Goal: Transaction & Acquisition: Purchase product/service

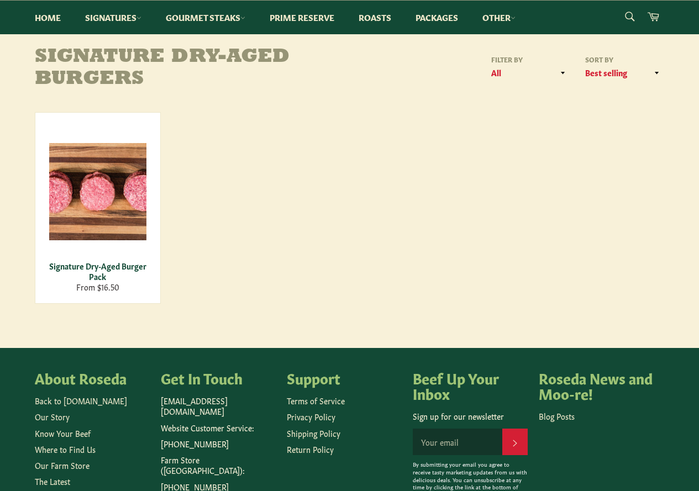
scroll to position [166, 0]
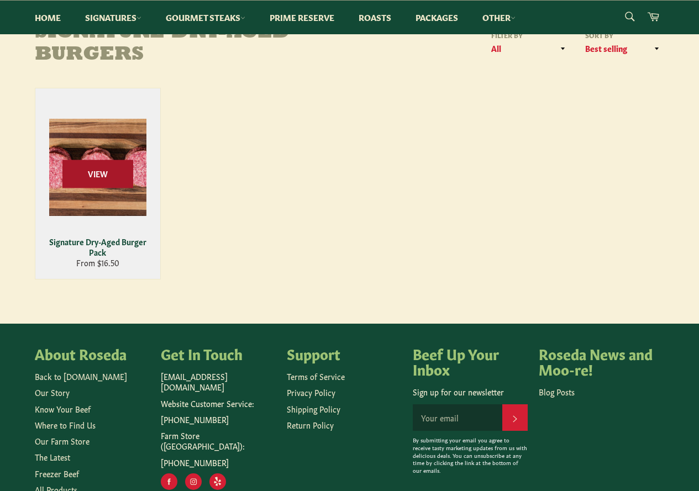
click at [113, 179] on span "View" at bounding box center [97, 174] width 71 height 28
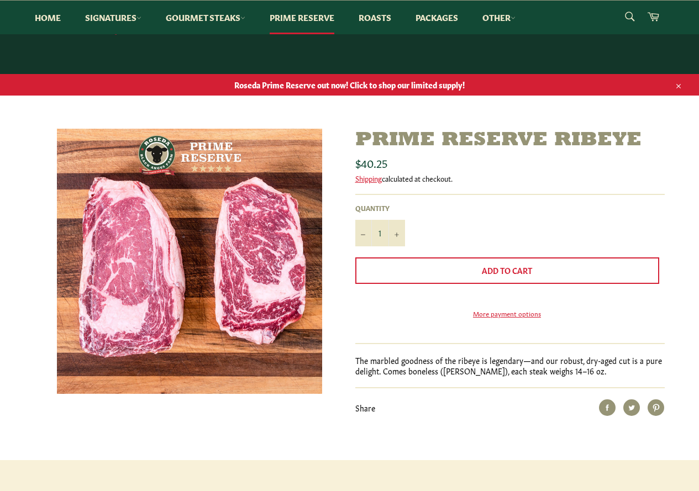
scroll to position [55, 0]
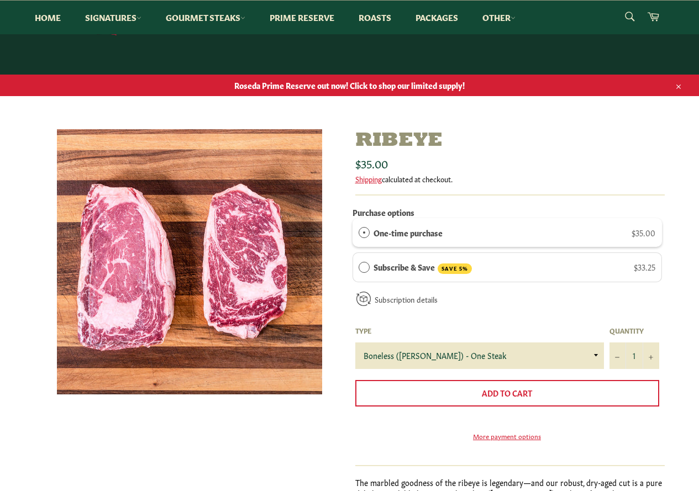
scroll to position [55, 0]
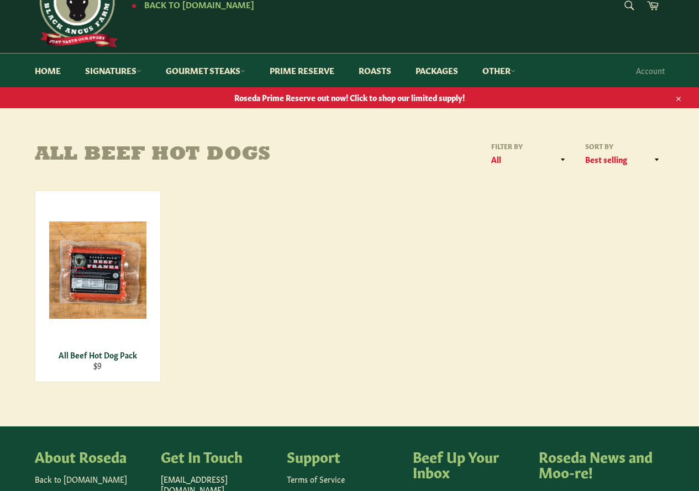
scroll to position [110, 0]
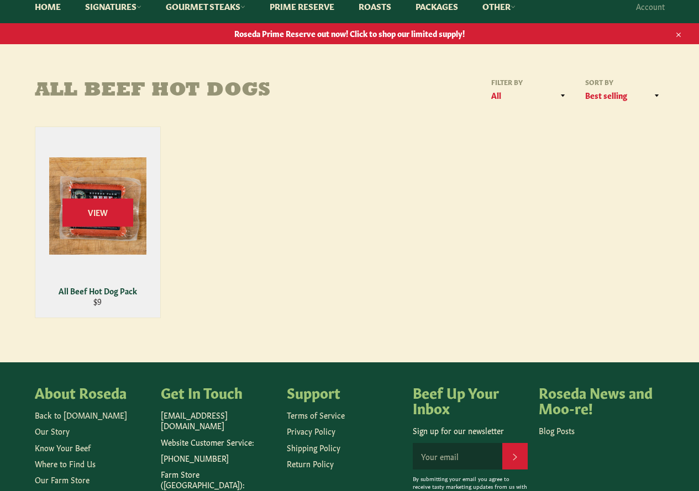
click at [95, 239] on div "View" at bounding box center [97, 222] width 125 height 191
